Goal: Entertainment & Leisure: Consume media (video, audio)

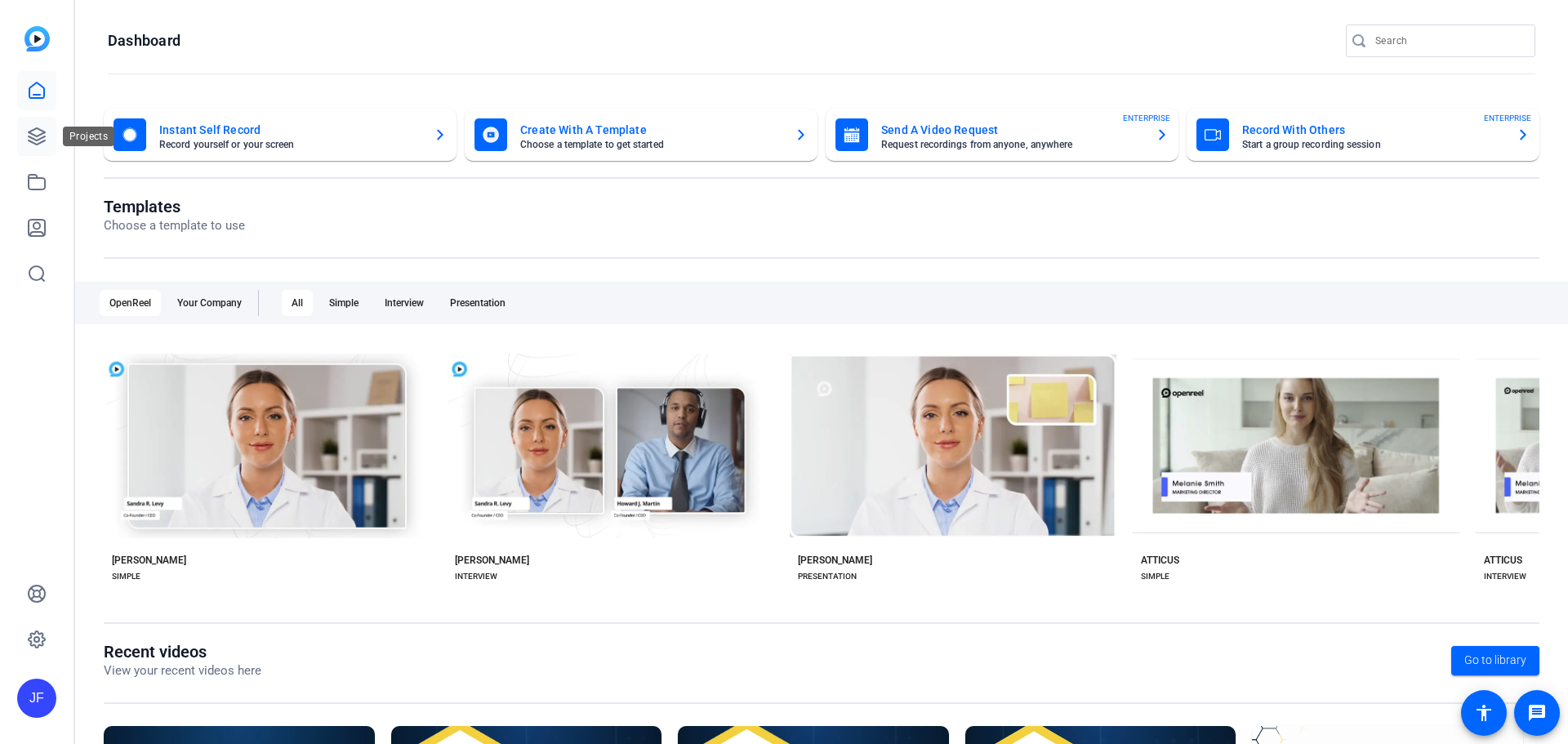
click at [50, 140] on link at bounding box center [36, 136] width 39 height 39
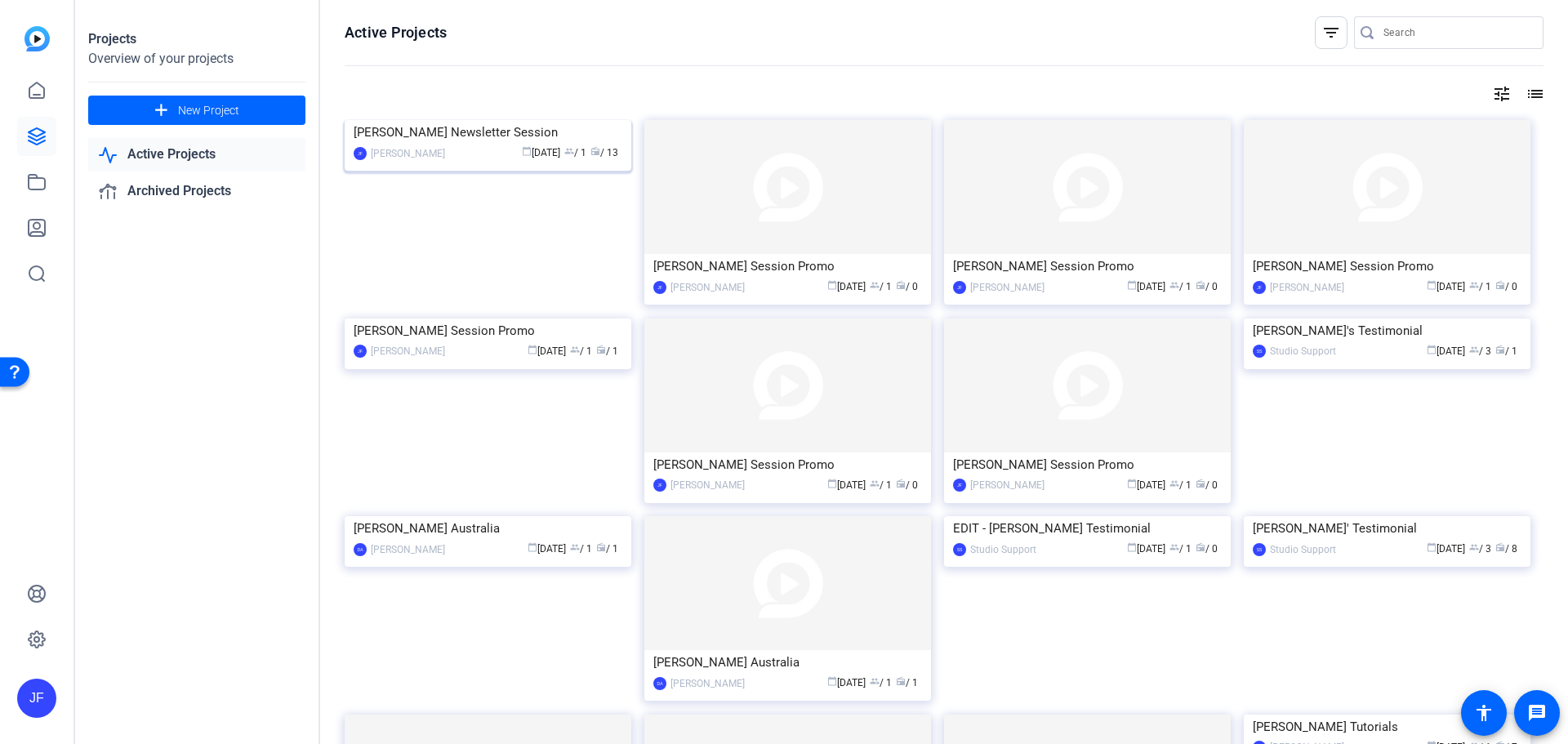
click at [544, 120] on img at bounding box center [487, 120] width 287 height 0
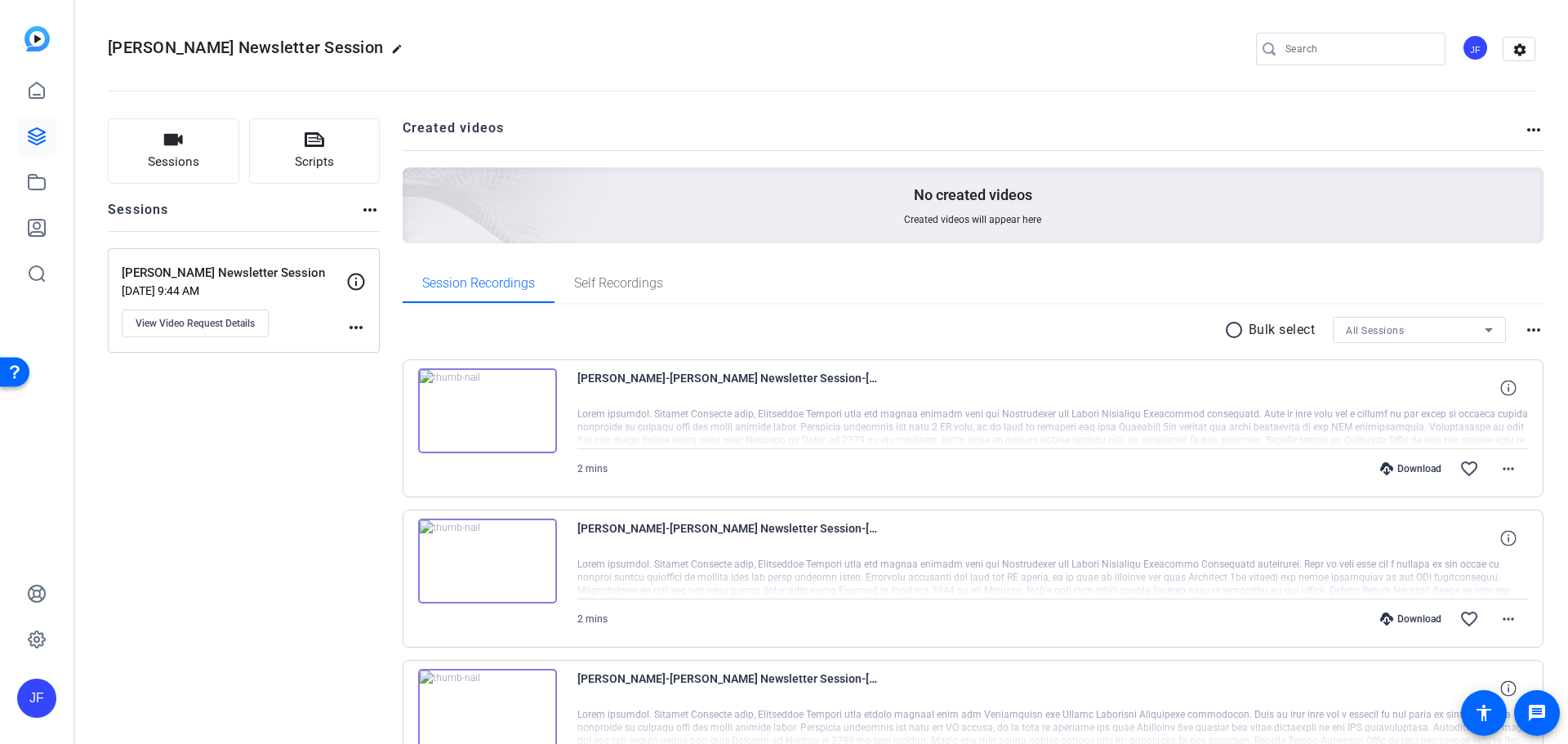
click at [531, 389] on img at bounding box center [487, 410] width 139 height 85
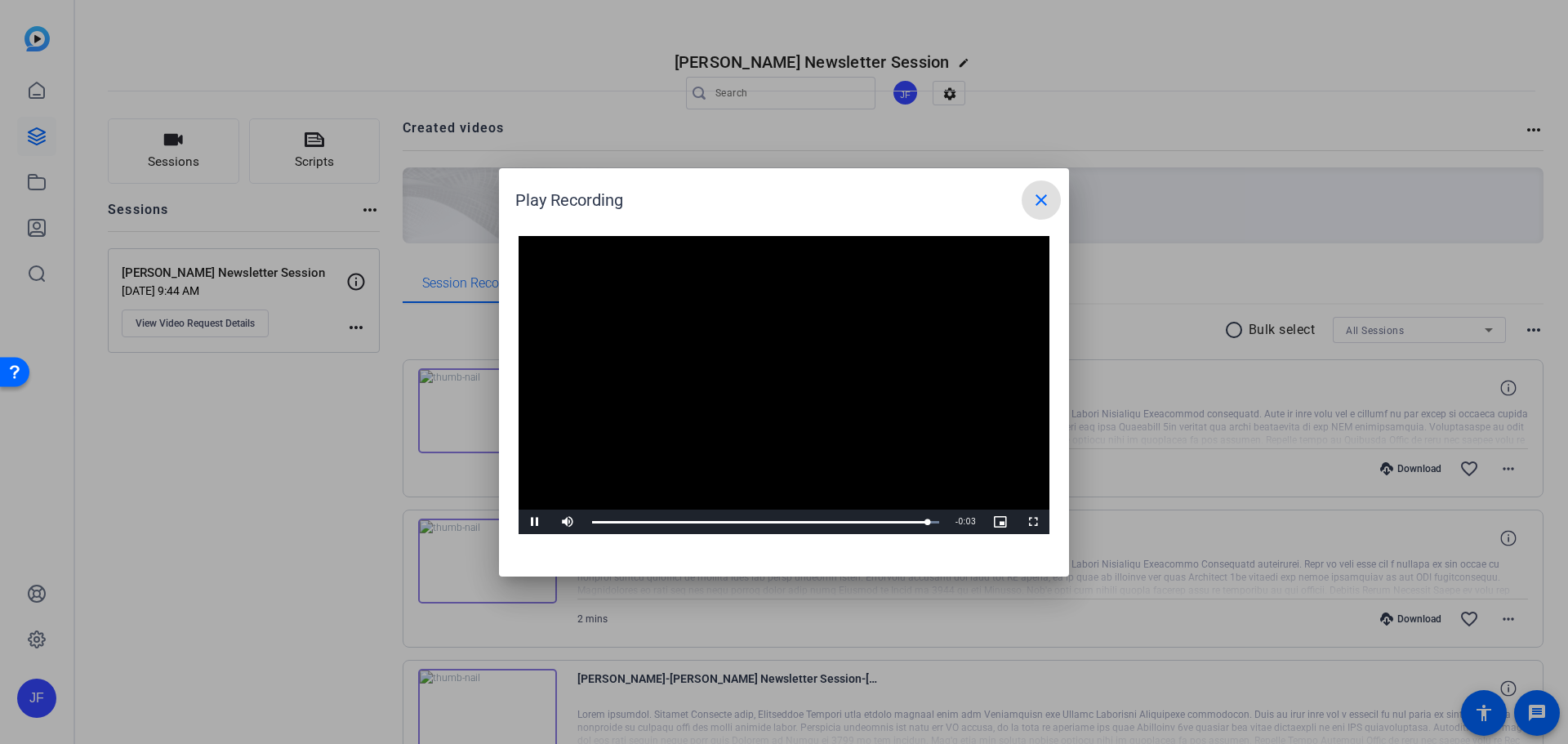
click at [1047, 182] on span at bounding box center [1041, 200] width 39 height 39
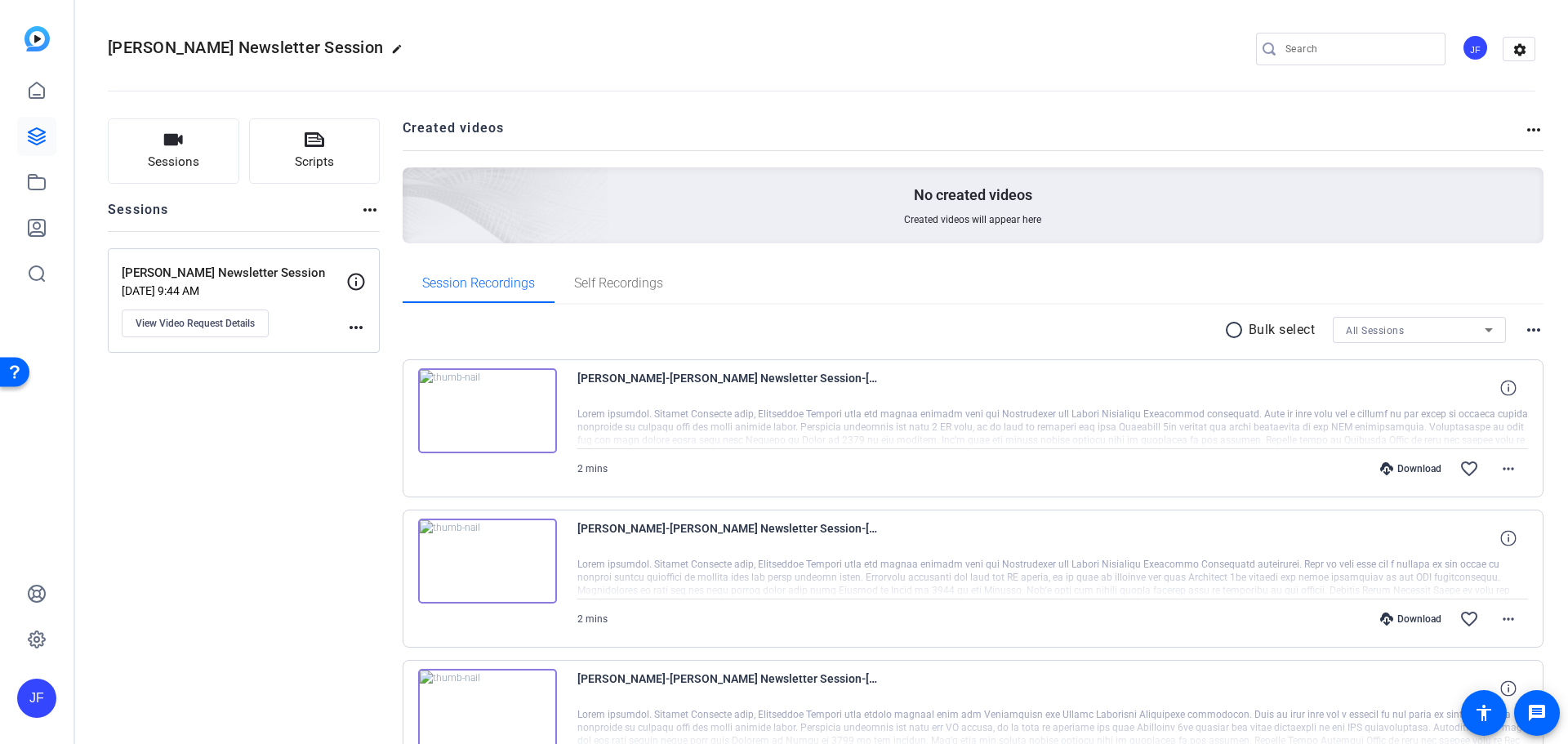
click at [480, 556] on img at bounding box center [487, 560] width 139 height 85
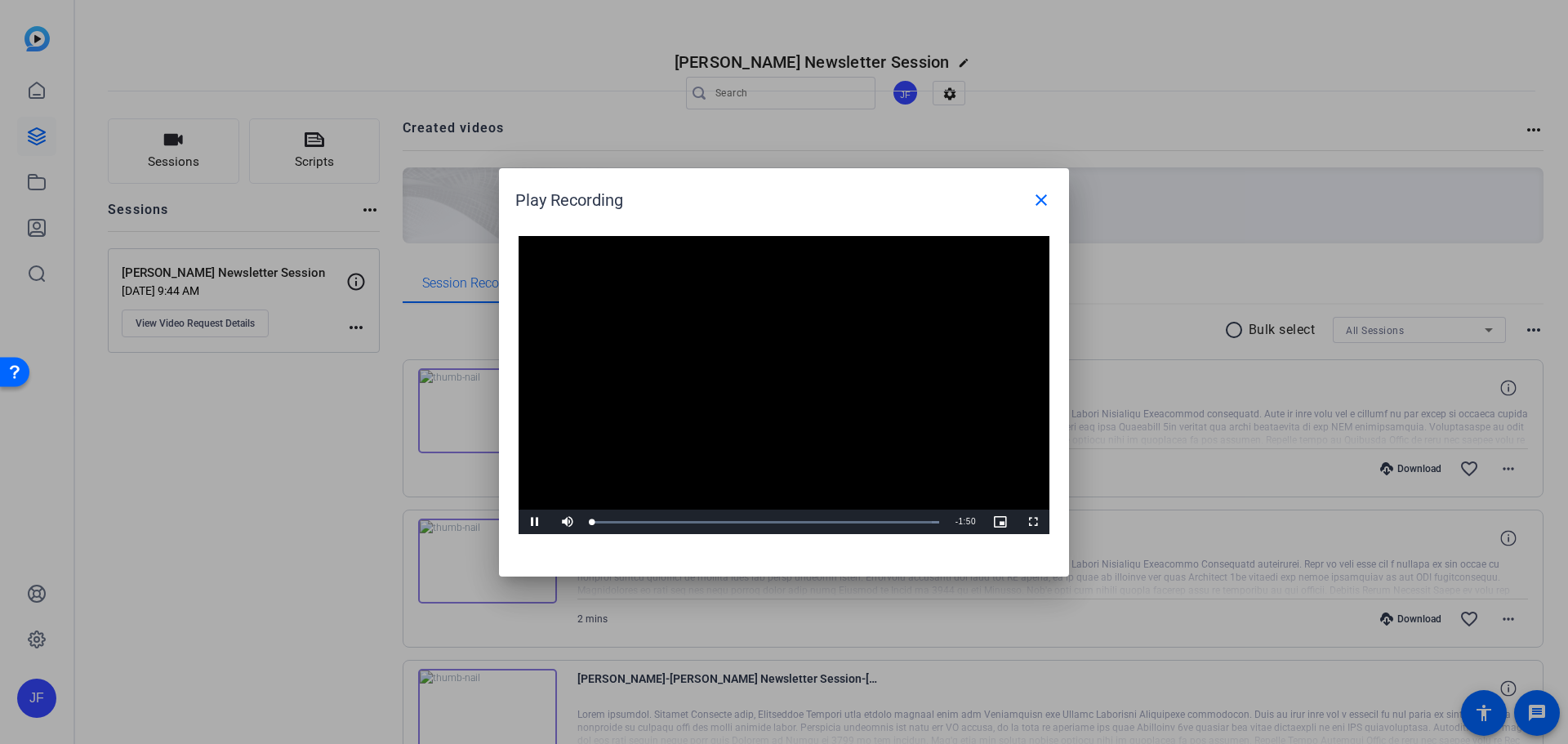
click at [778, 383] on video "Video Player" at bounding box center [784, 384] width 531 height 299
click at [727, 518] on div "Loaded : 100.00% 0:43 0:00" at bounding box center [766, 521] width 364 height 25
click at [534, 522] on span "Video Player" at bounding box center [534, 522] width 33 height 0
click at [786, 522] on div "1:01" at bounding box center [786, 522] width 1 height 4
click at [786, 522] on div "Loaded : 100.00% 1:02 1:02" at bounding box center [766, 522] width 348 height 4
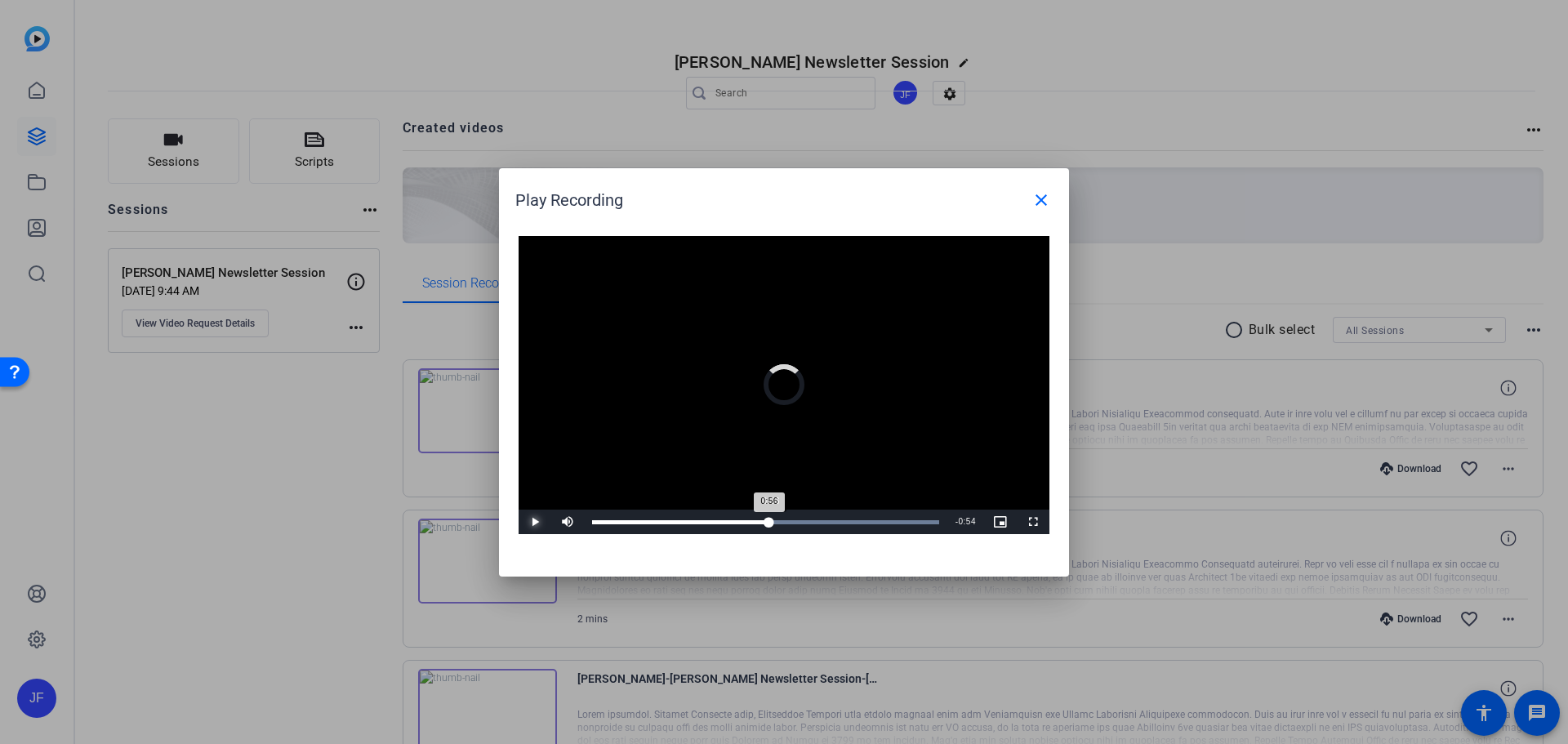
click at [769, 522] on div "0:56" at bounding box center [680, 522] width 177 height 4
click at [746, 522] on div "0:57" at bounding box center [682, 522] width 180 height 4
click at [531, 522] on span "Video Player" at bounding box center [534, 522] width 33 height 0
click at [1045, 207] on mat-icon "close" at bounding box center [1042, 201] width 20 height 20
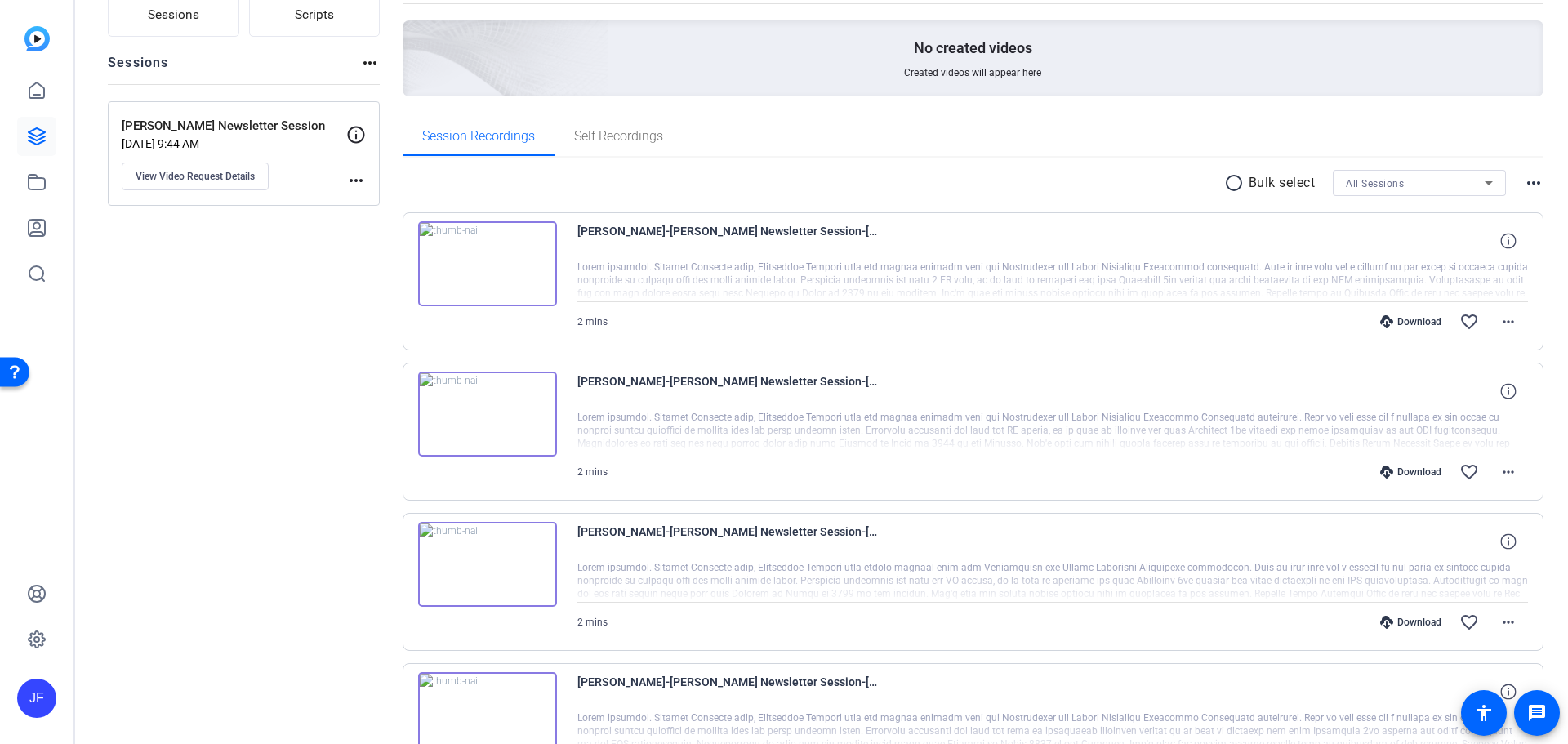
scroll to position [164, 0]
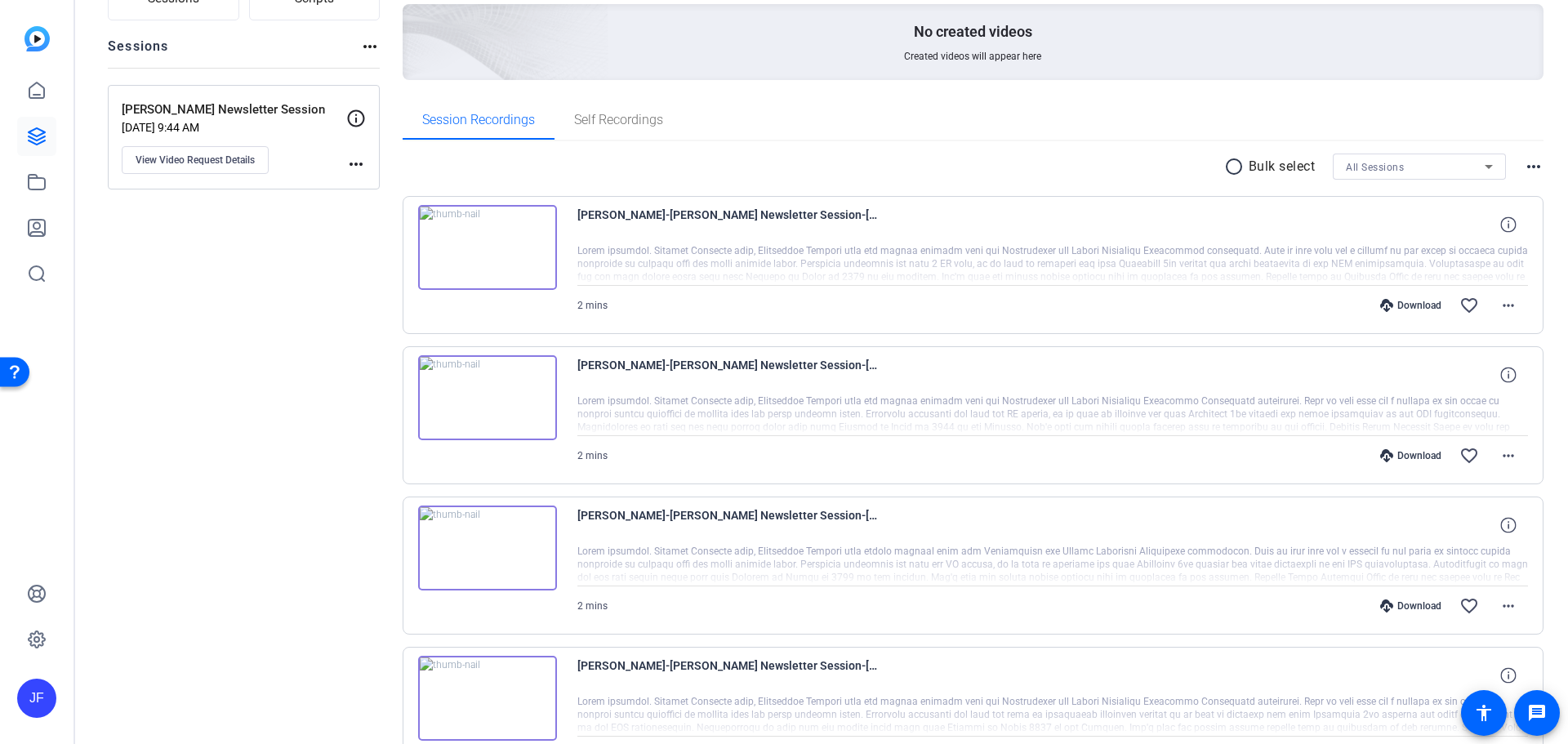
click at [486, 544] on img at bounding box center [487, 547] width 139 height 85
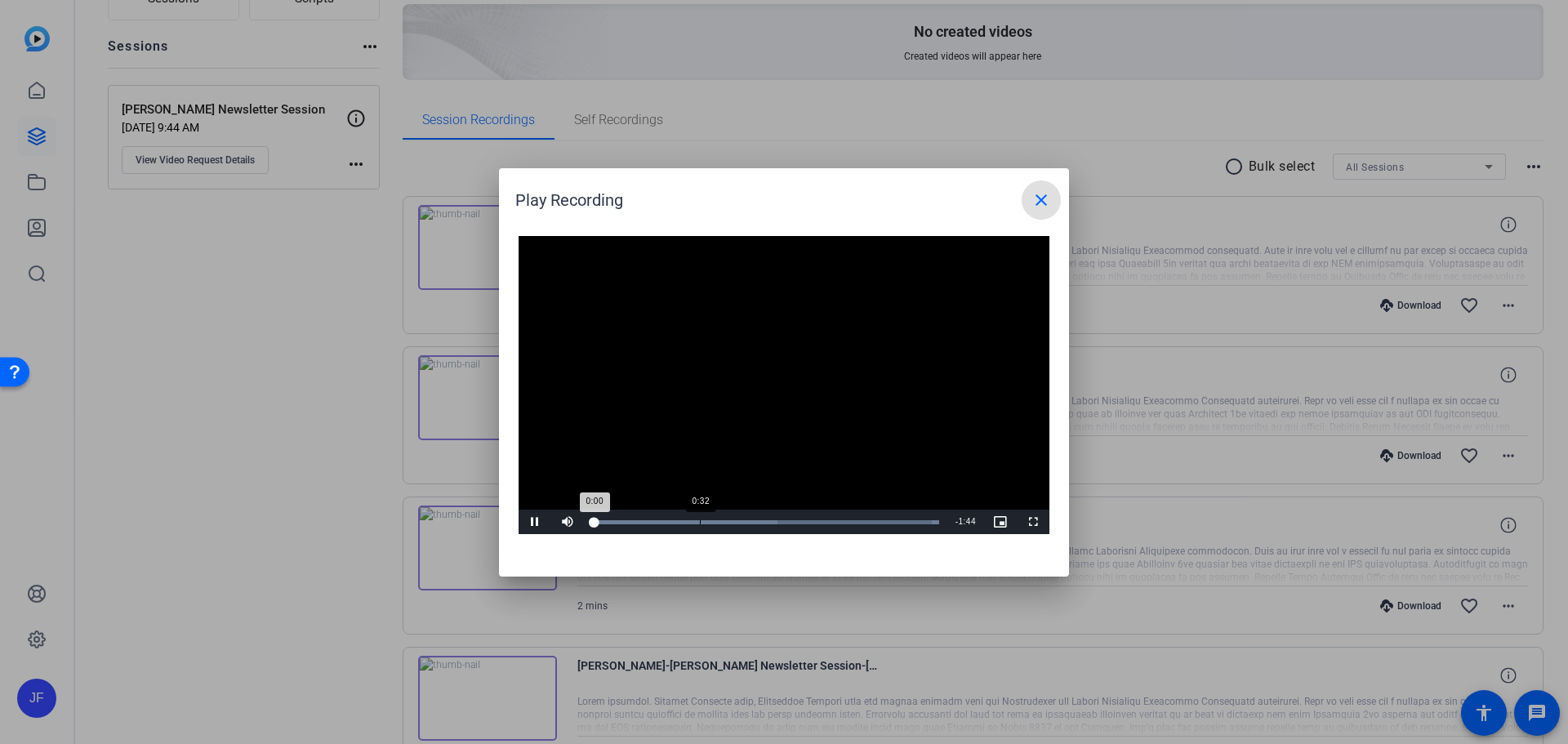
click at [710, 521] on div "Loaded : 100.00% 0:32 0:00" at bounding box center [766, 522] width 348 height 4
click at [744, 522] on div "Loaded : 100.00% 0:45 0:36" at bounding box center [766, 522] width 348 height 4
click at [1053, 192] on span at bounding box center [1041, 200] width 39 height 39
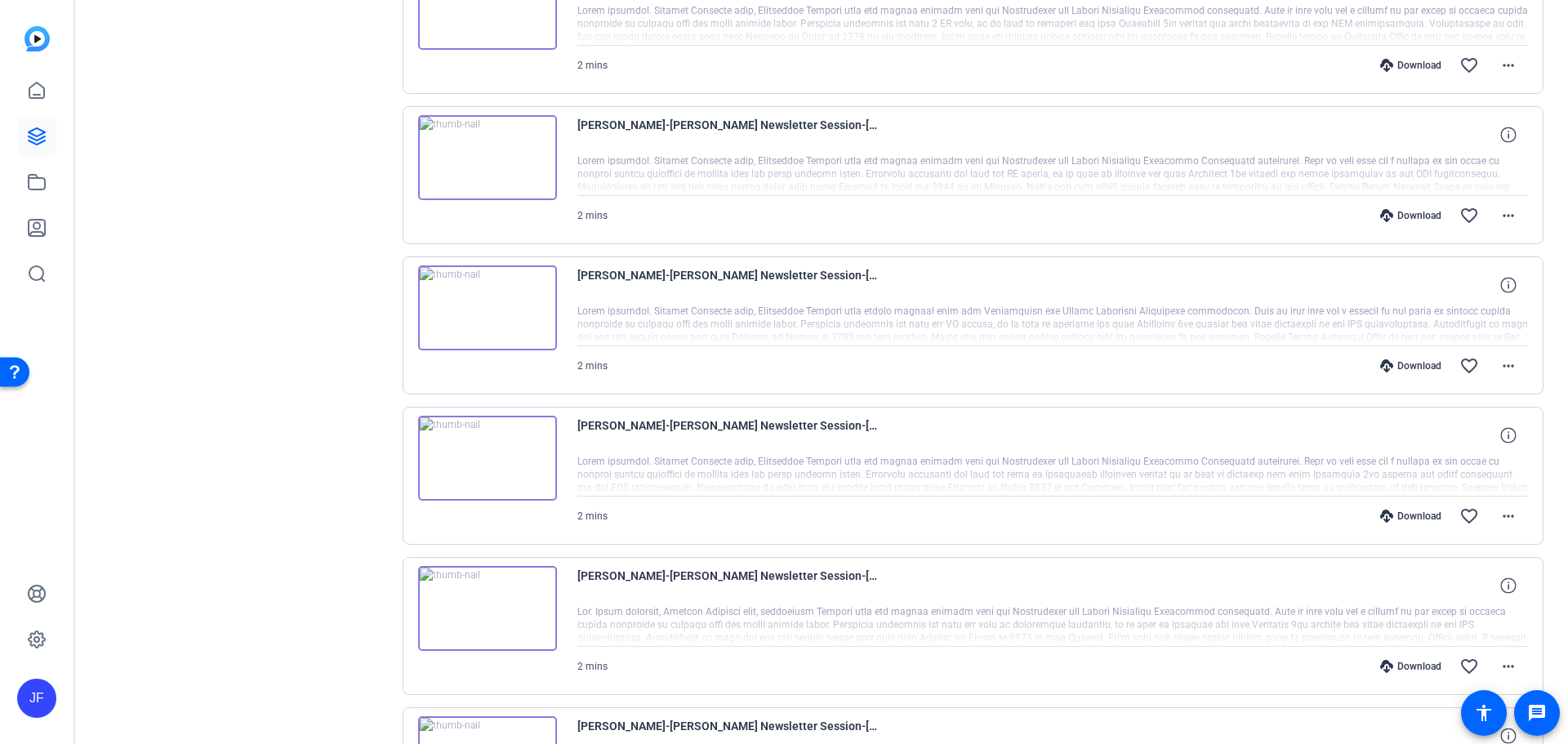
scroll to position [408, 0]
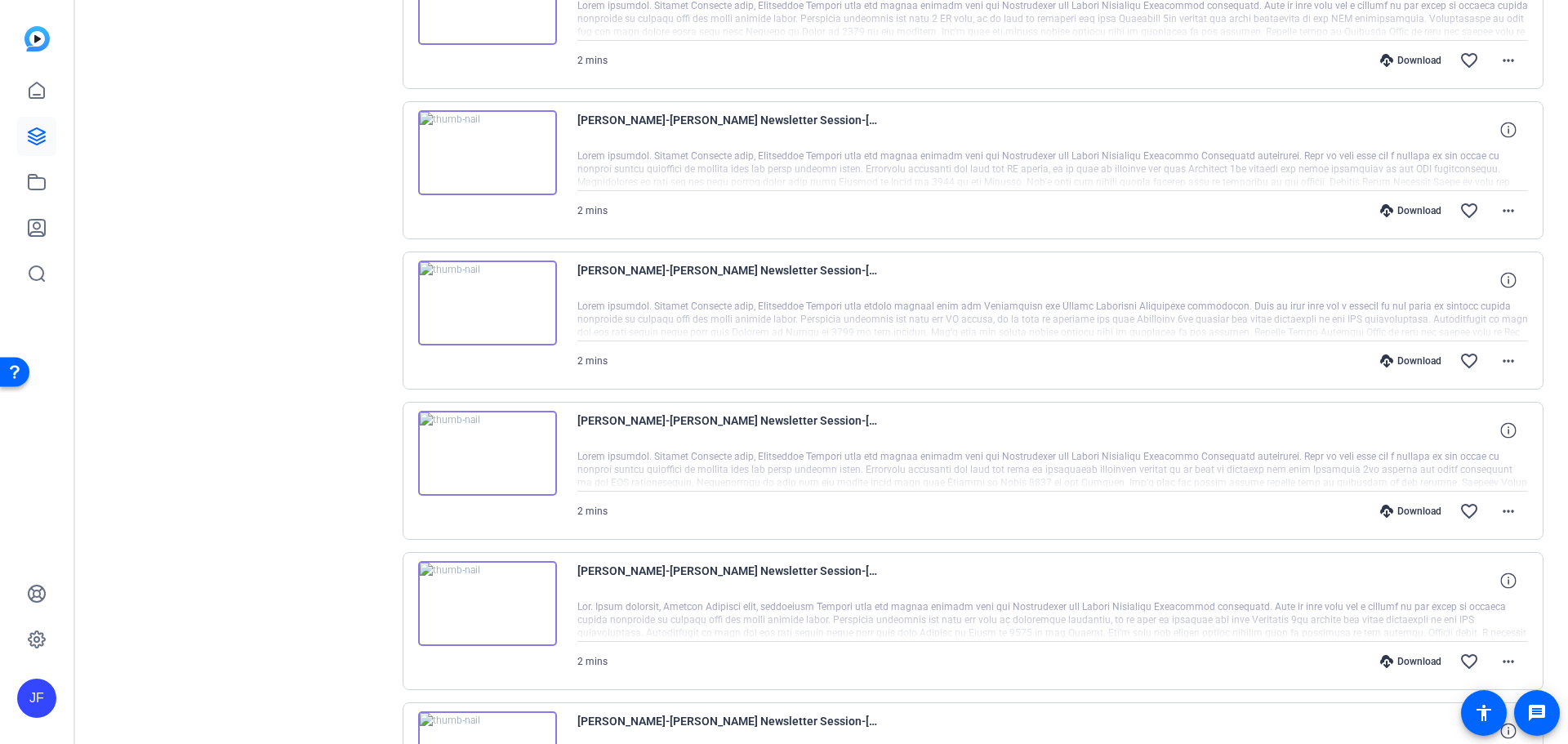
click at [474, 450] on img at bounding box center [487, 452] width 139 height 85
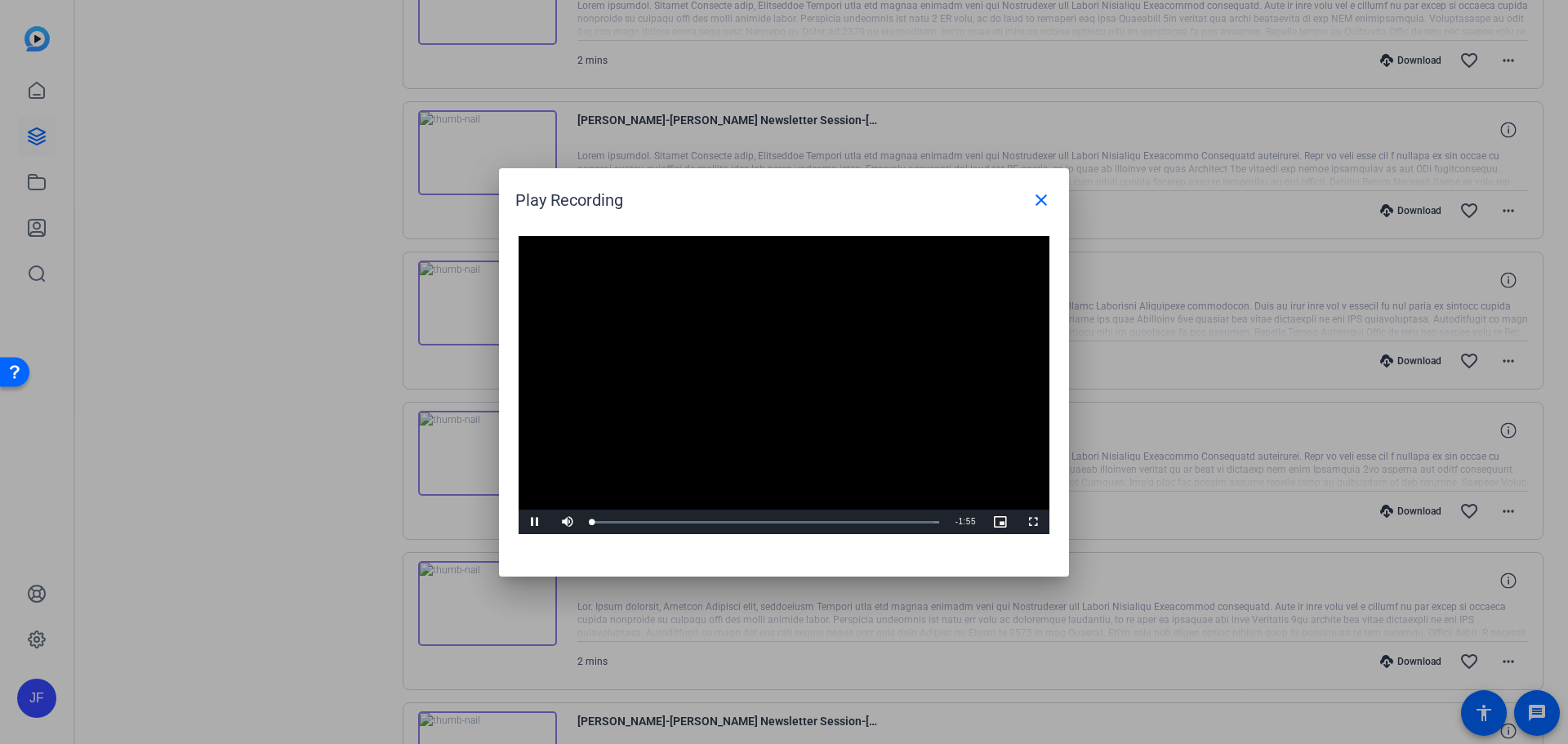
click at [775, 386] on video "Video Player" at bounding box center [784, 384] width 531 height 299
click at [756, 521] on div "Loaded : 100.00% 0:54 0:00" at bounding box center [766, 522] width 348 height 4
click at [538, 522] on span "Video Player" at bounding box center [534, 522] width 33 height 0
click at [1048, 205] on mat-icon "close" at bounding box center [1042, 201] width 20 height 20
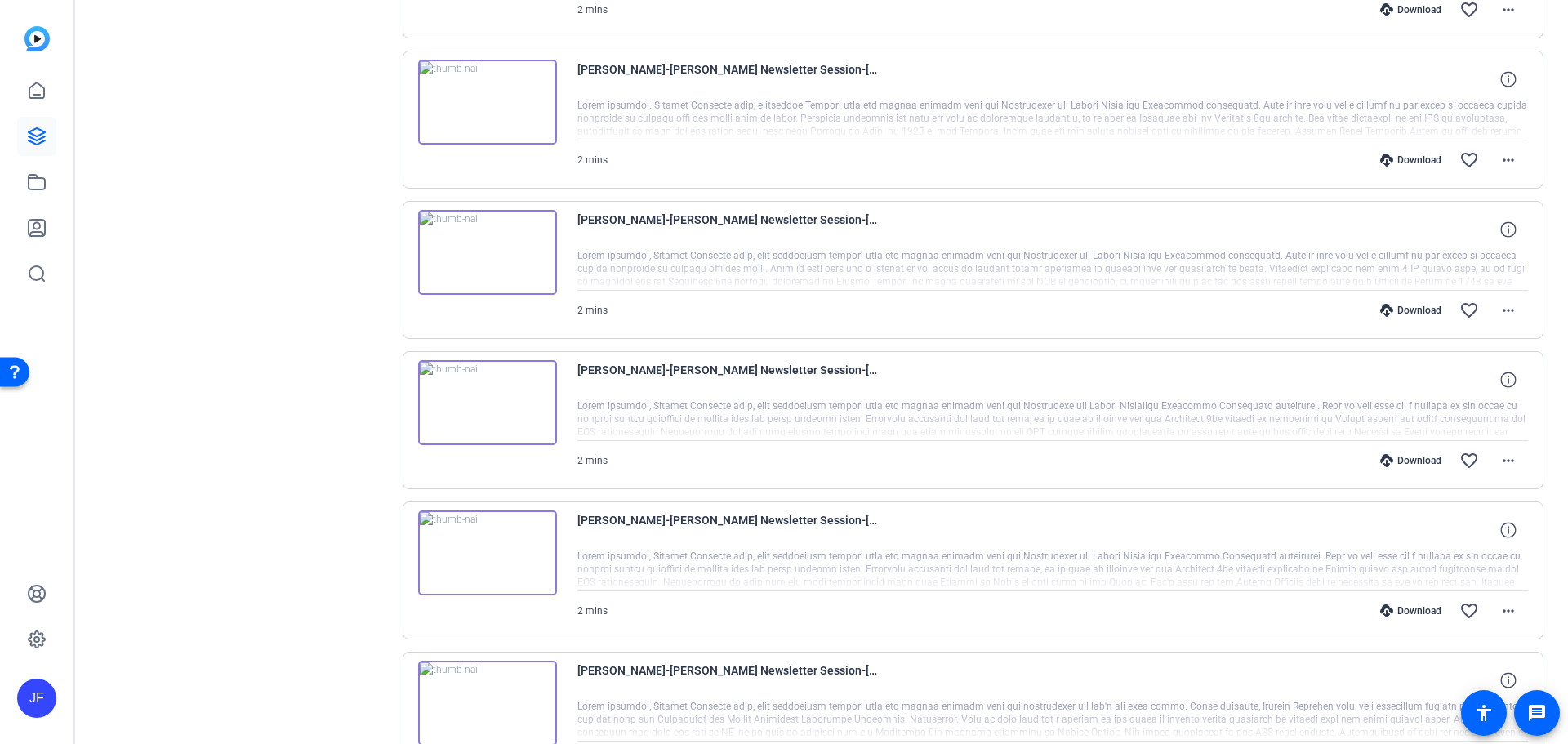
scroll to position [1062, 0]
click at [476, 249] on img at bounding box center [487, 251] width 139 height 85
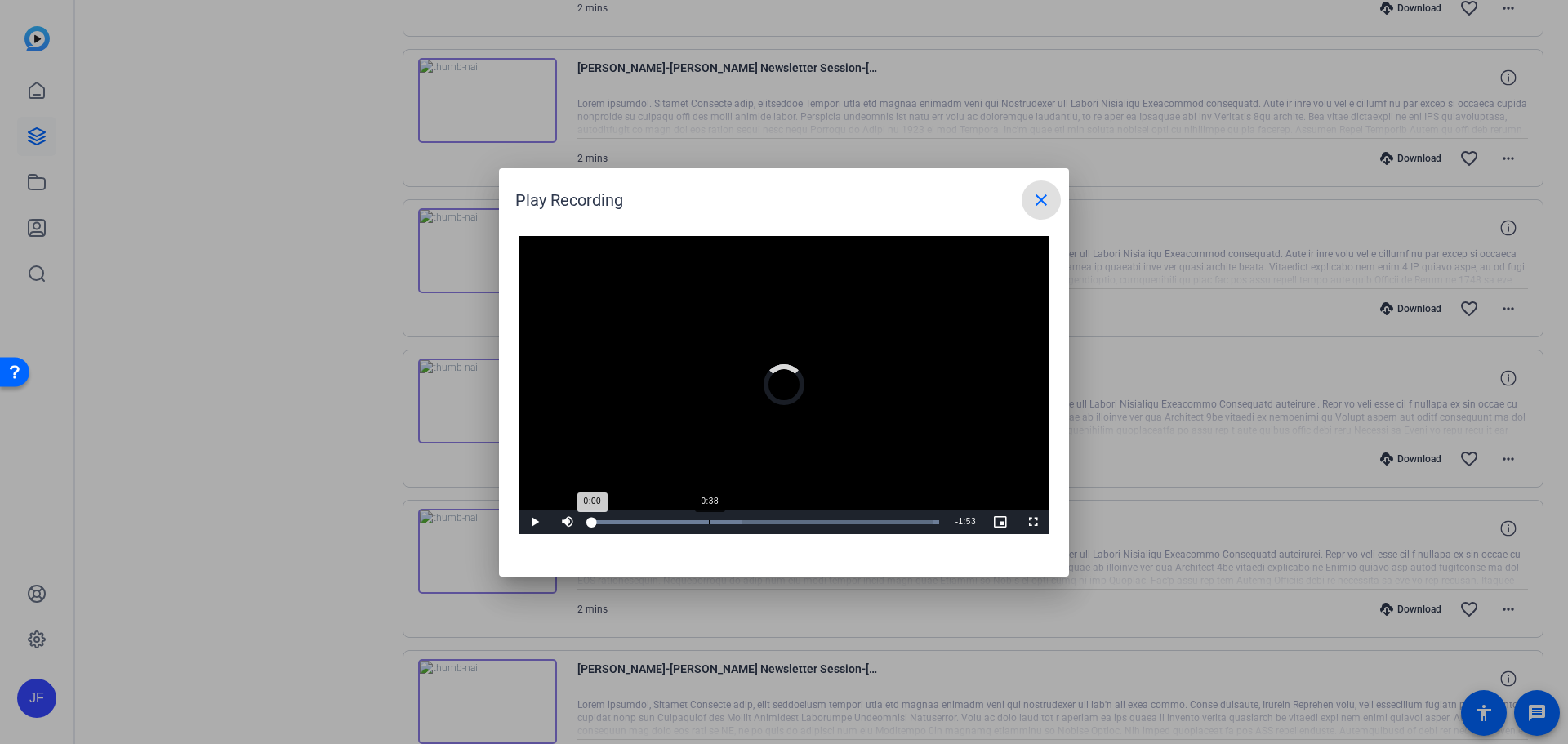
click at [709, 524] on div "Loaded : 100.00% 0:38 0:00" at bounding box center [766, 521] width 364 height 25
click at [741, 520] on div "Loaded : 100.00% 0:48 0:39" at bounding box center [766, 522] width 348 height 4
click at [765, 526] on div "Loaded : 100.00% 0:56 0:49" at bounding box center [766, 521] width 364 height 25
click at [782, 526] on div "Loaded : 100.00% 1:02 0:58" at bounding box center [766, 521] width 364 height 25
click at [1032, 192] on mat-icon "close" at bounding box center [1042, 201] width 20 height 20
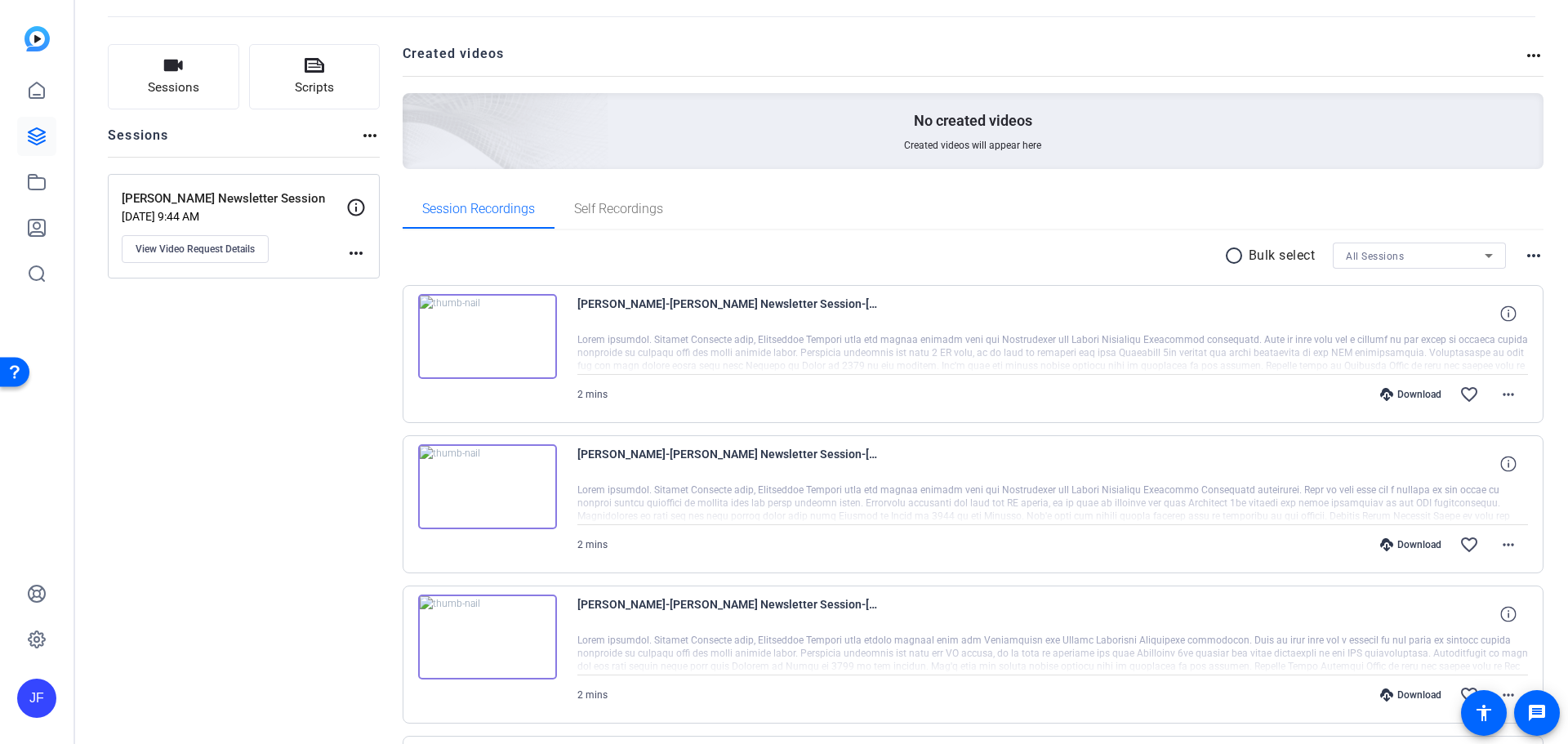
scroll to position [0, 0]
